Goal: Check status: Check status

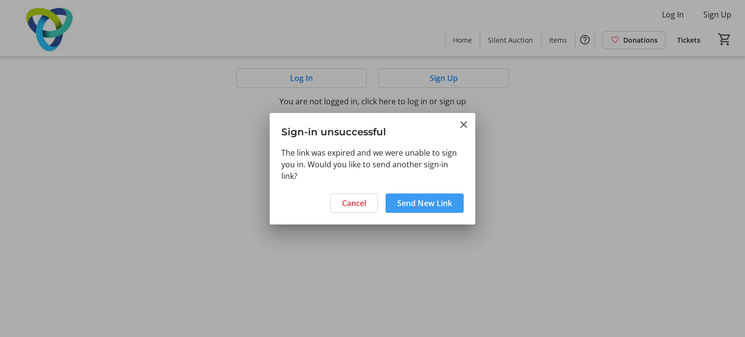
click at [424, 203] on span "Send New Link" at bounding box center [424, 203] width 55 height 12
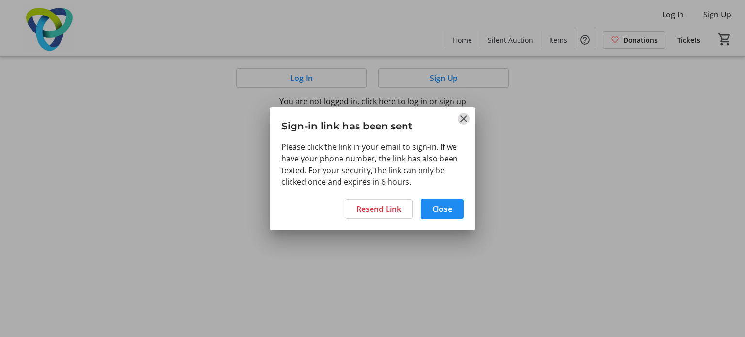
click at [465, 116] on mat-icon "Close" at bounding box center [464, 119] width 12 height 12
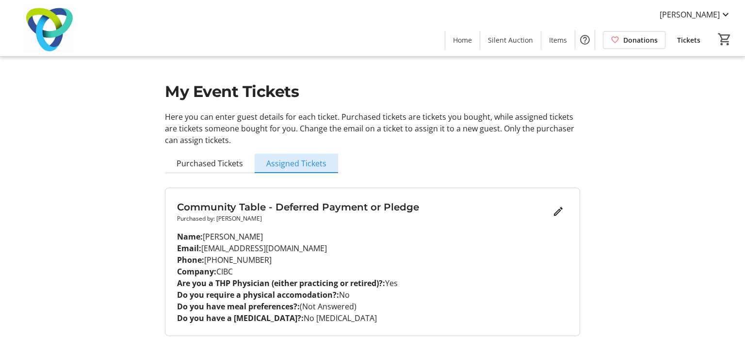
click at [310, 167] on span "Assigned Tickets" at bounding box center [296, 164] width 60 height 8
click at [301, 165] on span "Assigned Tickets" at bounding box center [296, 164] width 60 height 8
